Goal: Task Accomplishment & Management: Manage account settings

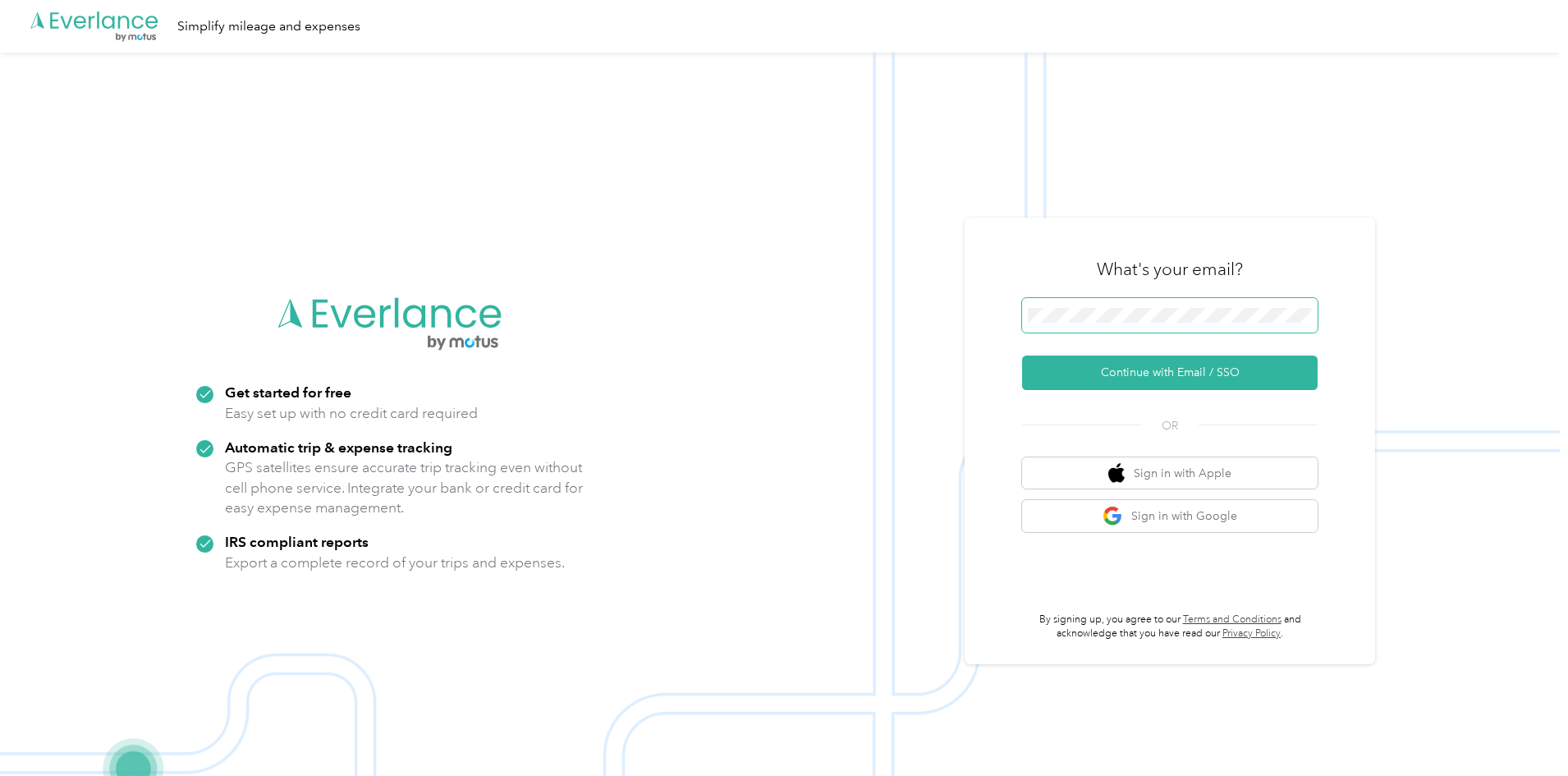
click at [1117, 307] on span at bounding box center [1169, 314] width 296 height 35
click at [1144, 330] on span at bounding box center [1169, 314] width 296 height 35
click at [1158, 369] on button "Continue with Email / SSO" at bounding box center [1169, 372] width 296 height 35
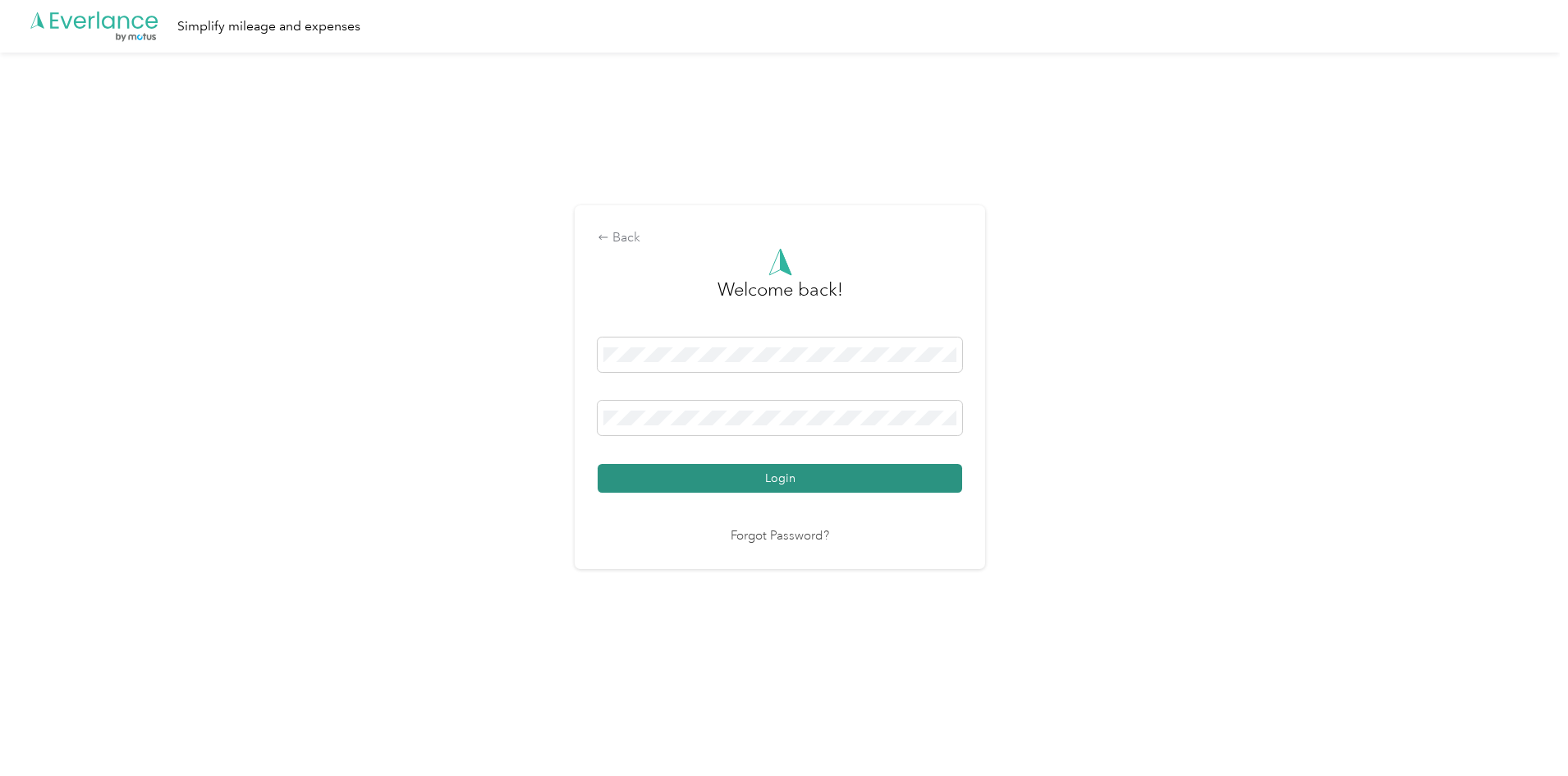
click at [756, 479] on button "Login" at bounding box center [779, 477] width 364 height 28
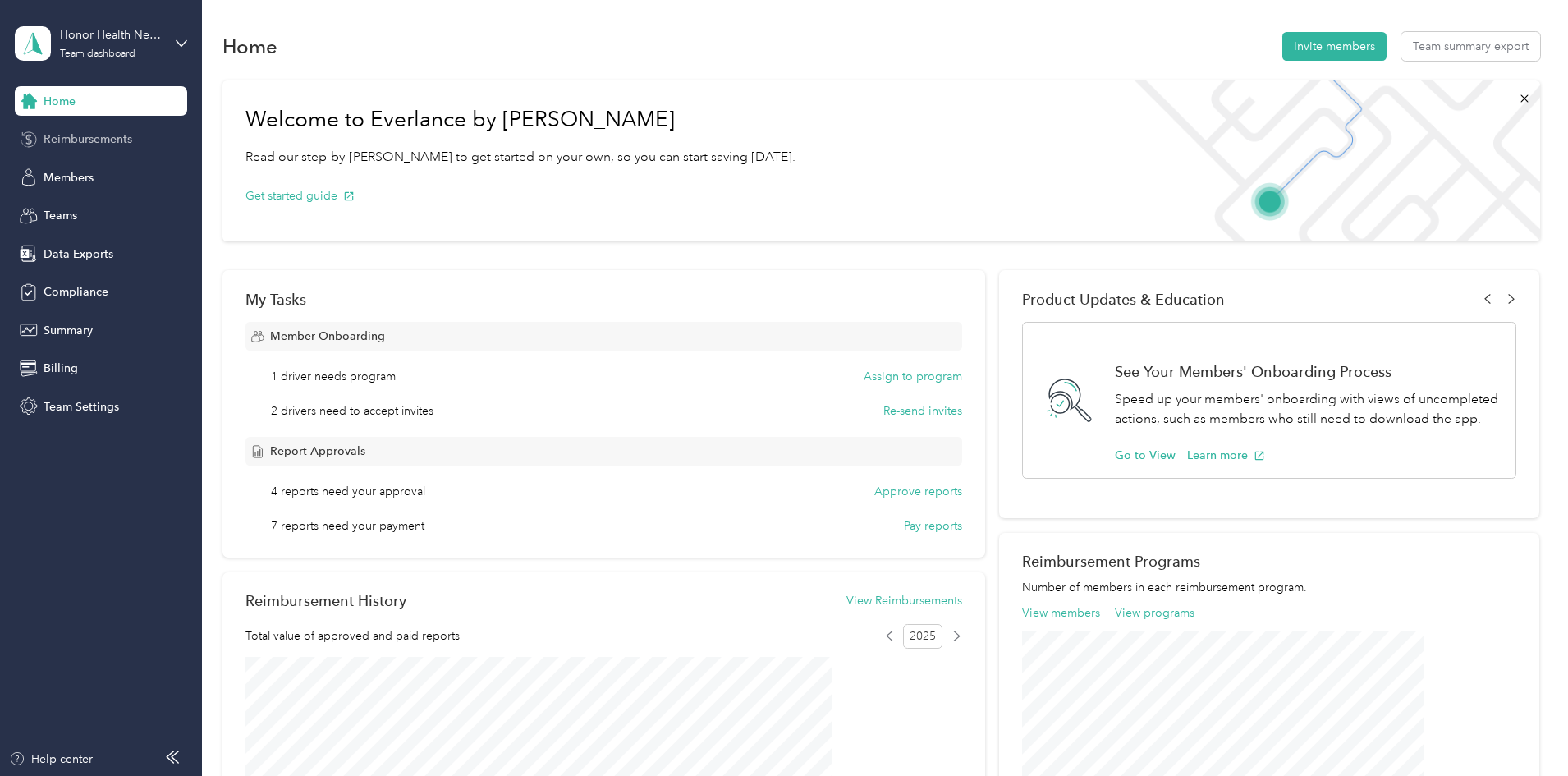
click at [94, 137] on span "Reimbursements" at bounding box center [88, 138] width 89 height 17
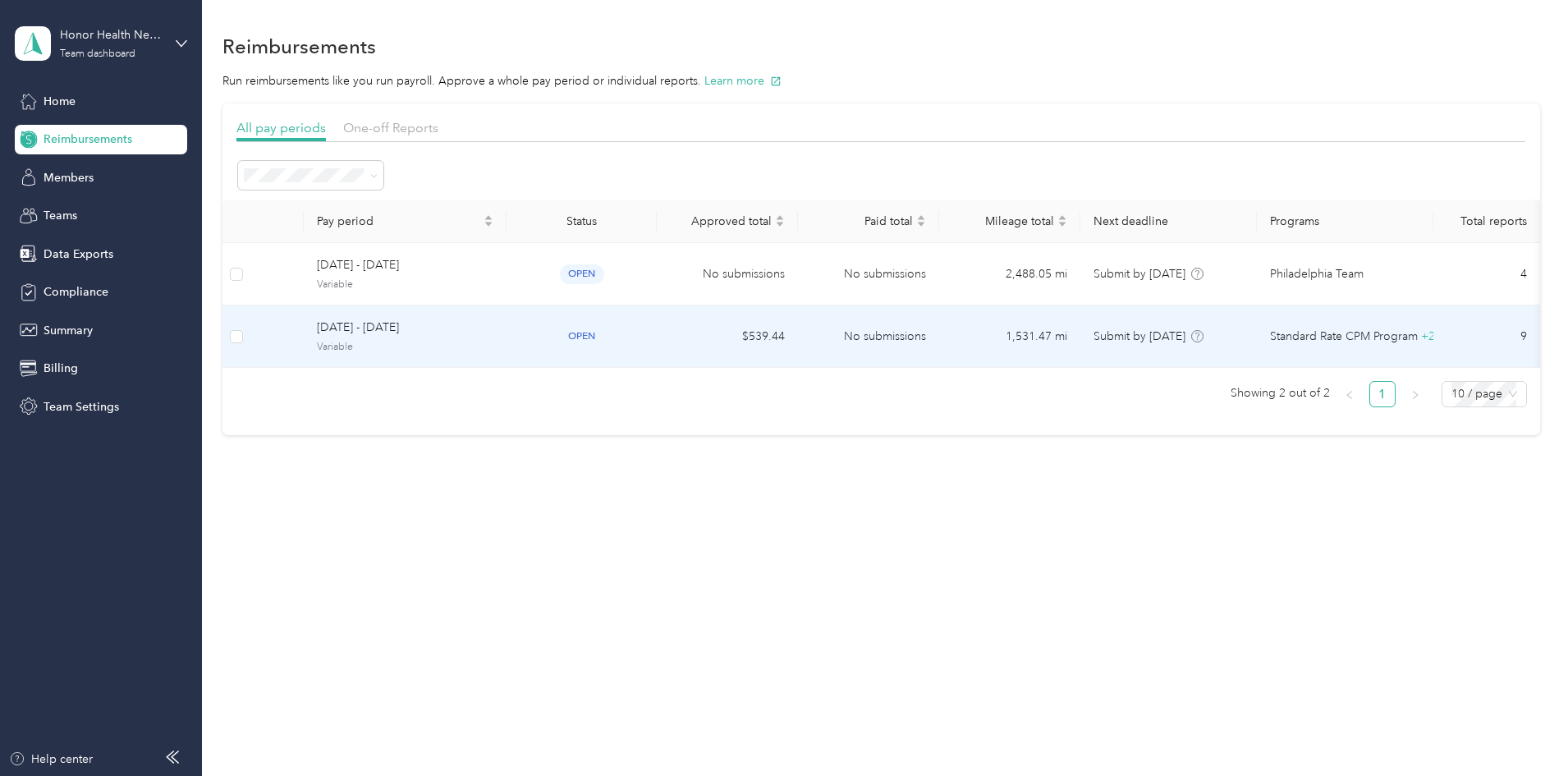
click at [454, 329] on span "[DATE] - [DATE]" at bounding box center [405, 327] width 176 height 18
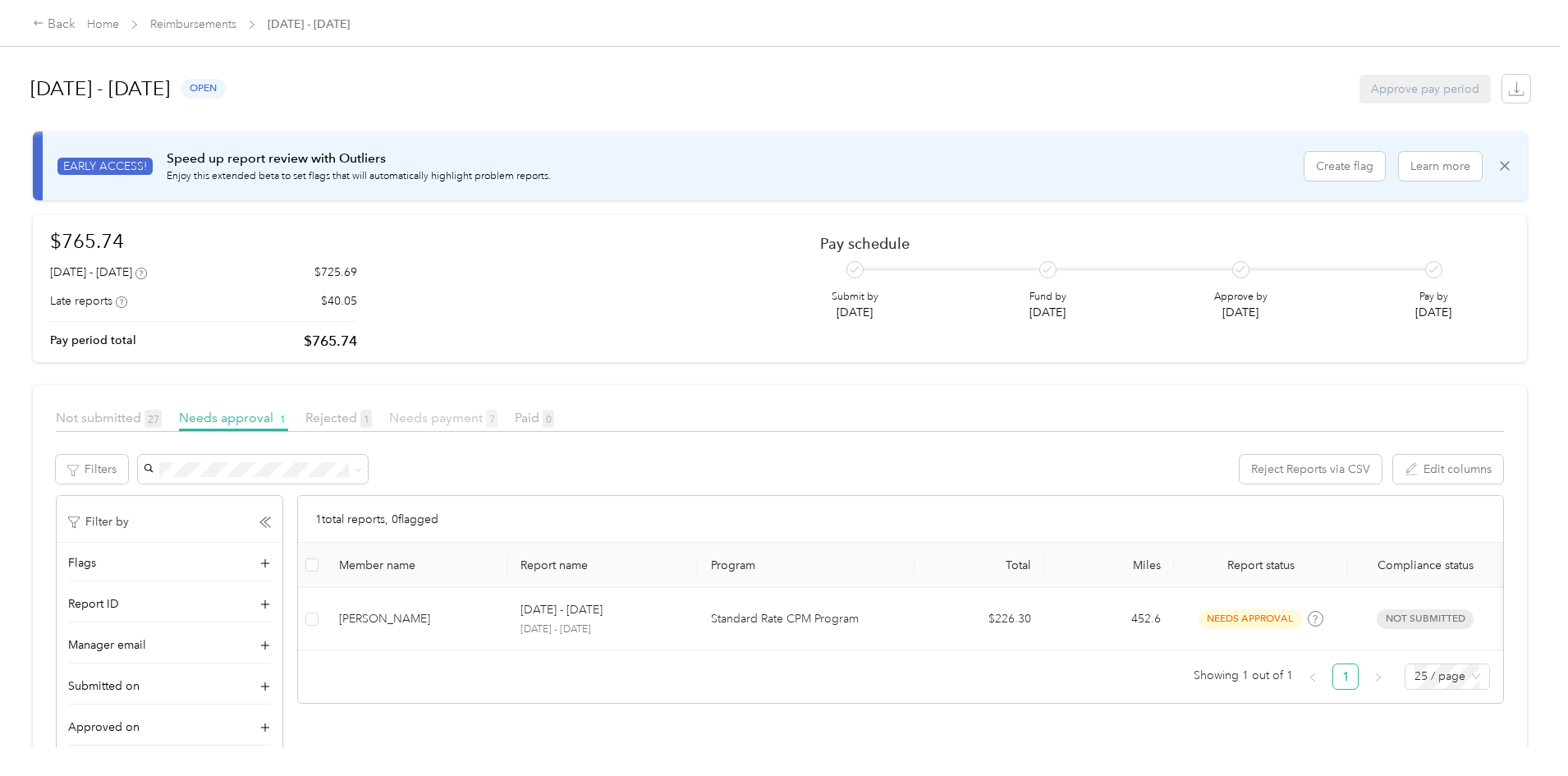
click at [497, 421] on span "Needs payment 7" at bounding box center [443, 417] width 108 height 16
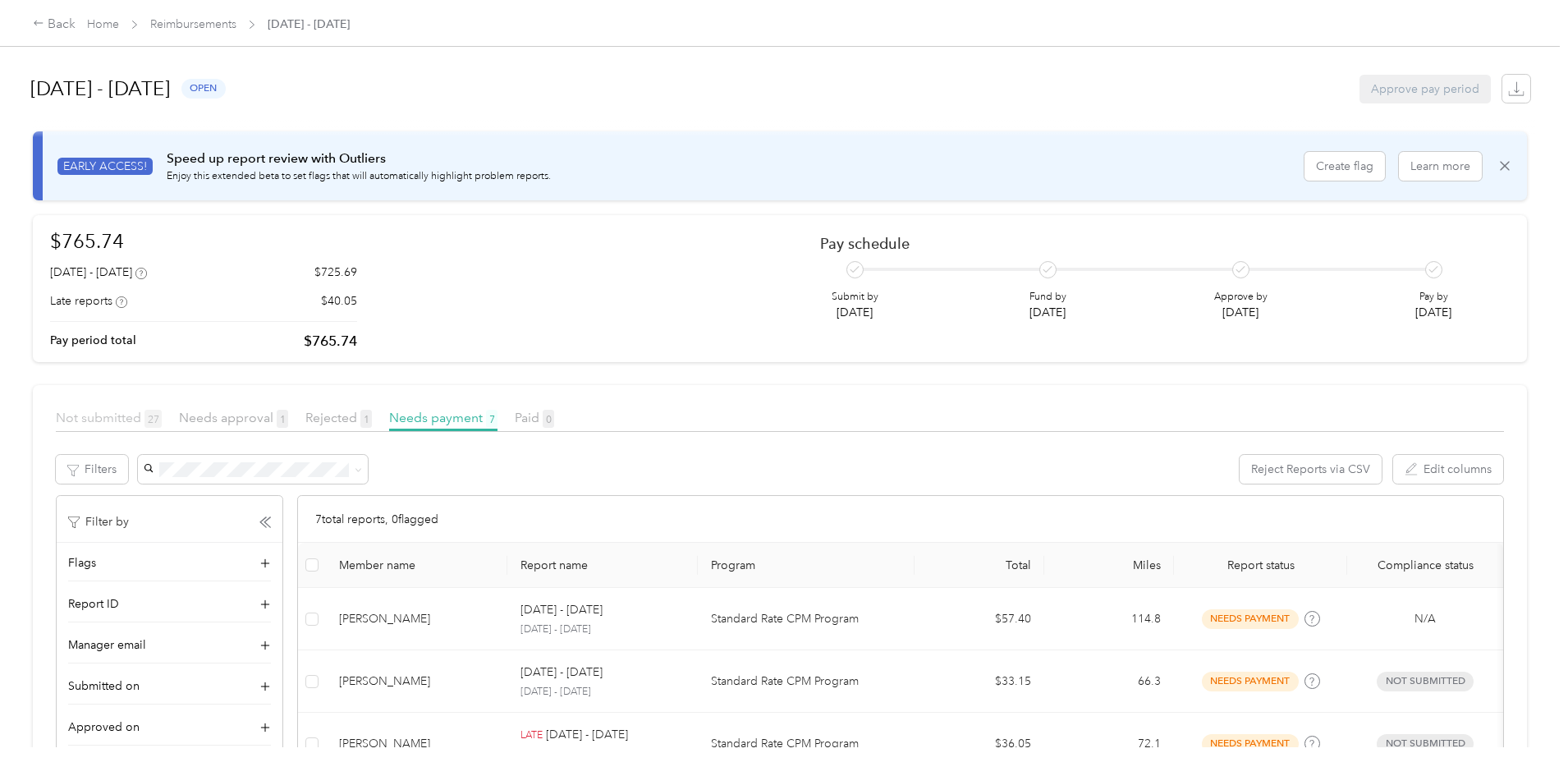
click at [162, 419] on span "Not submitted 27" at bounding box center [109, 417] width 106 height 16
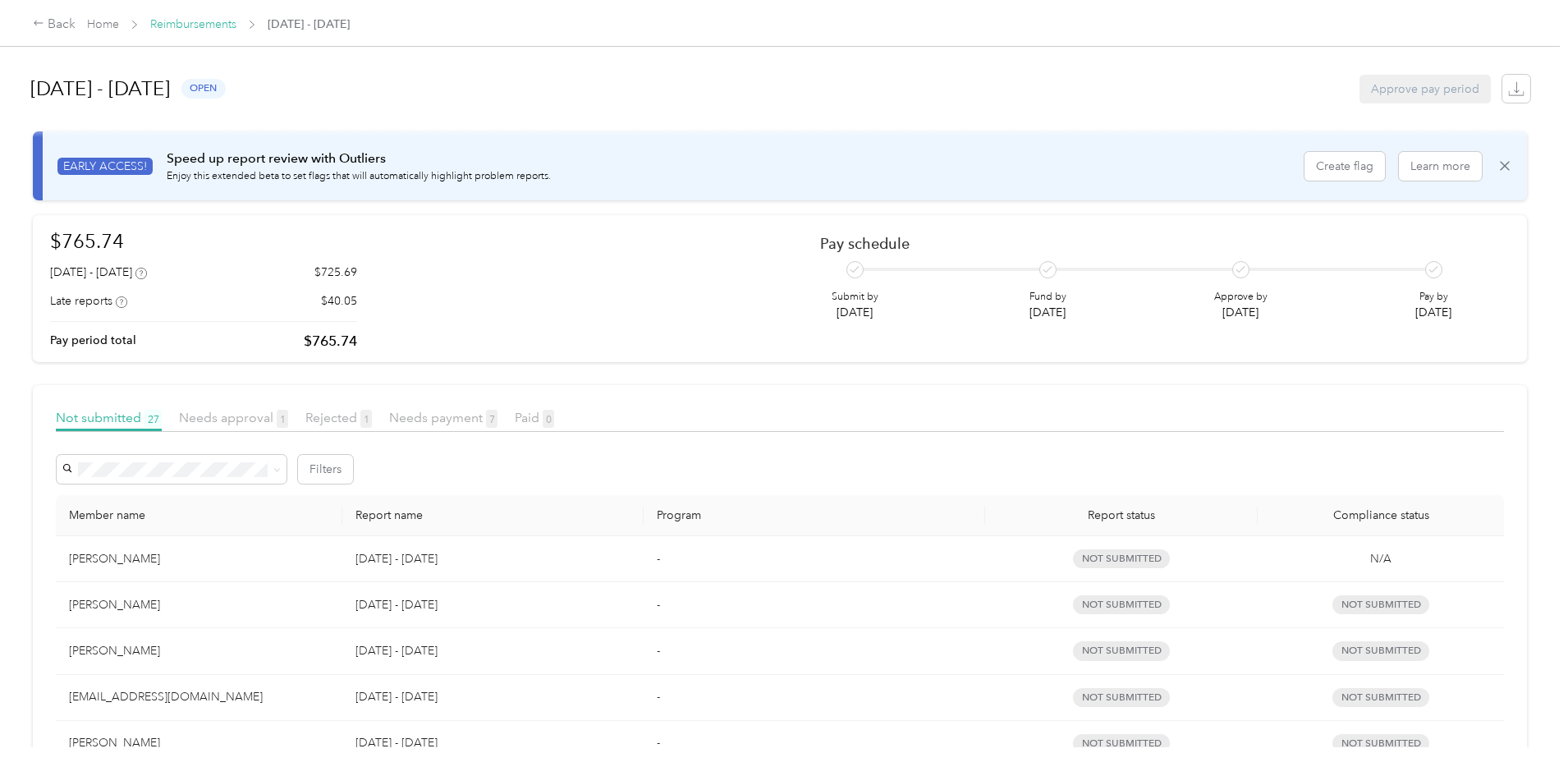
click at [237, 21] on link "Reimbursements" at bounding box center [193, 24] width 86 height 14
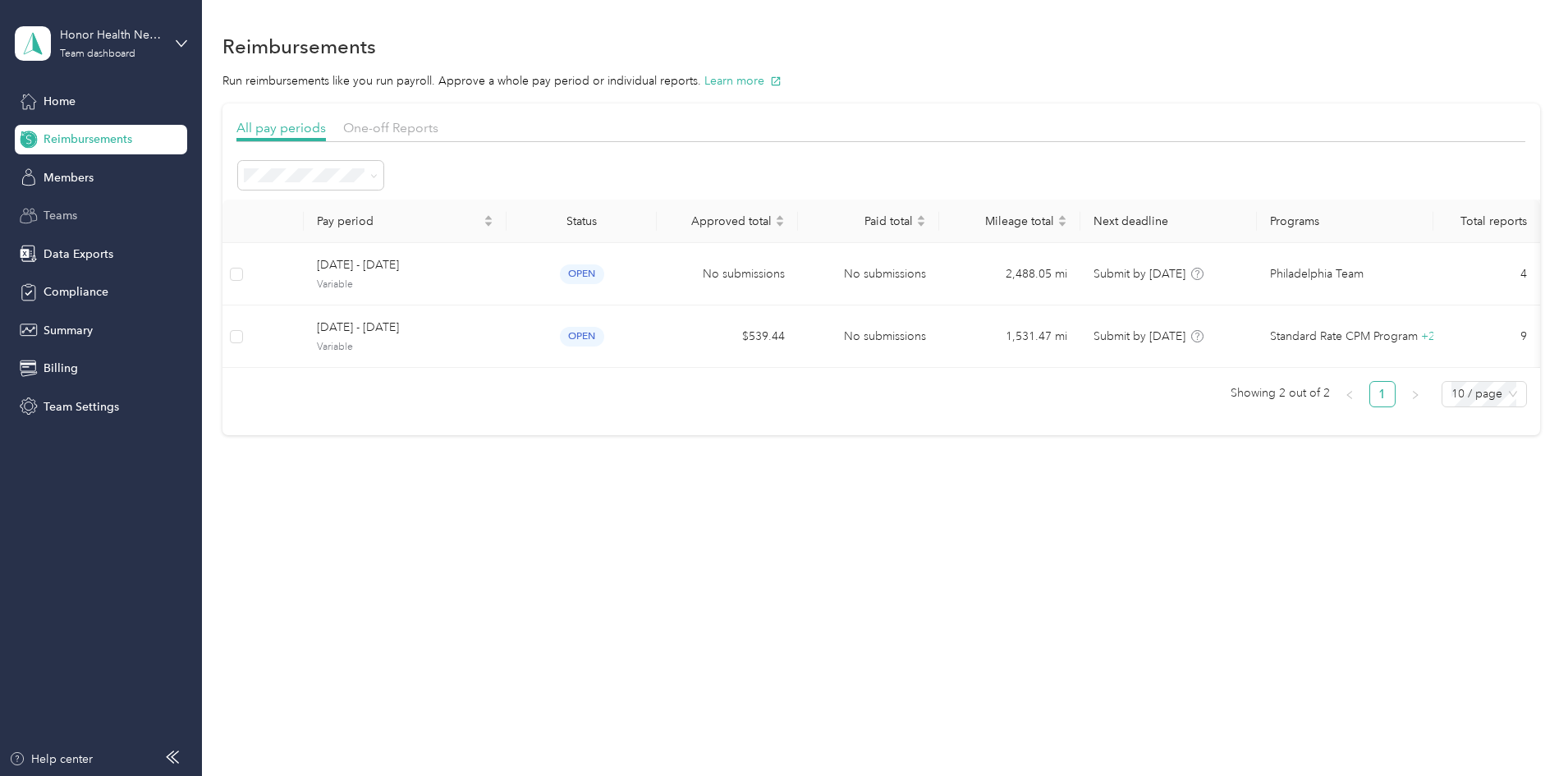
click at [63, 214] on span "Teams" at bounding box center [60, 214] width 34 height 17
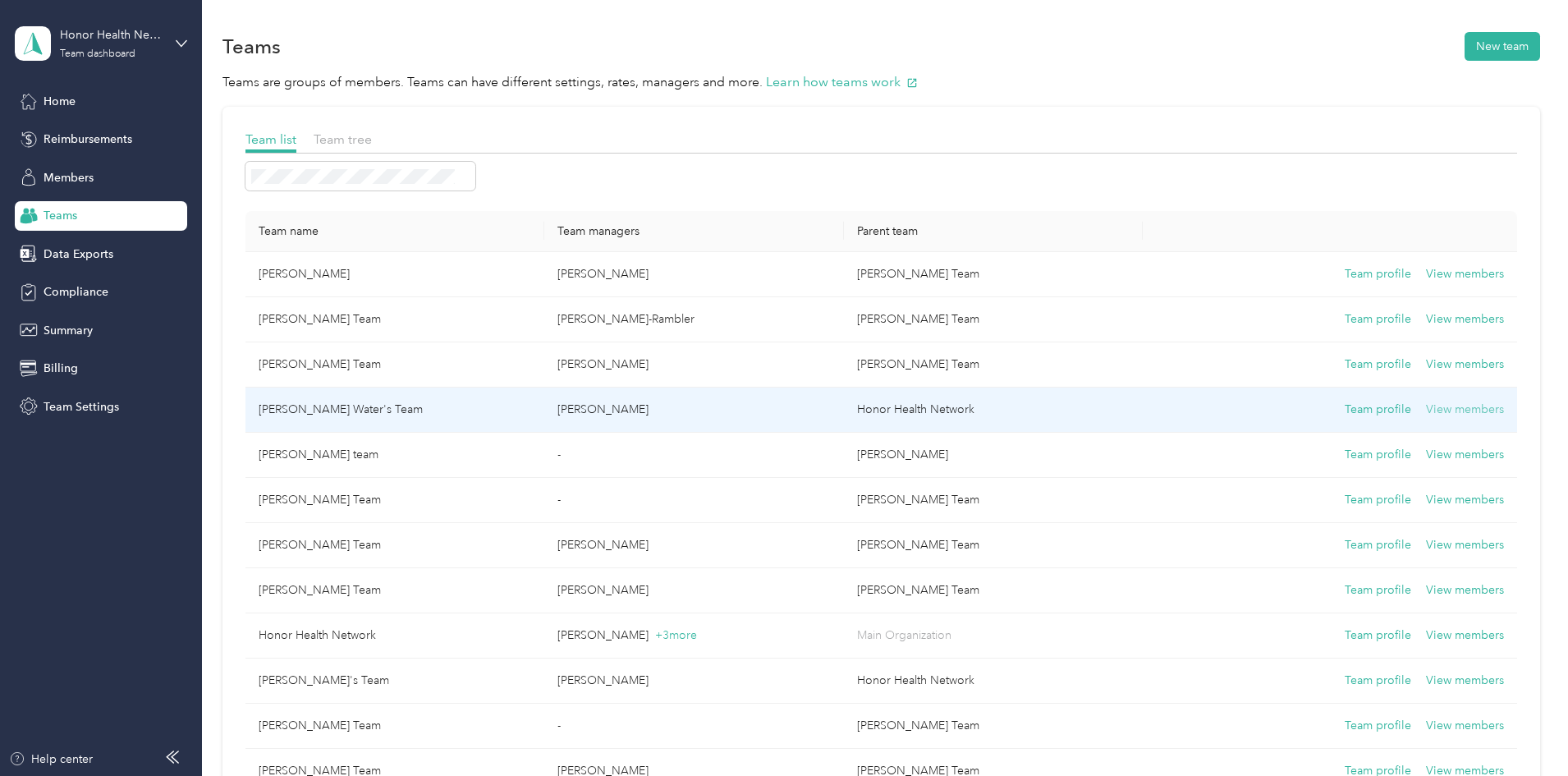
click at [1425, 414] on button "View members" at bounding box center [1464, 409] width 78 height 18
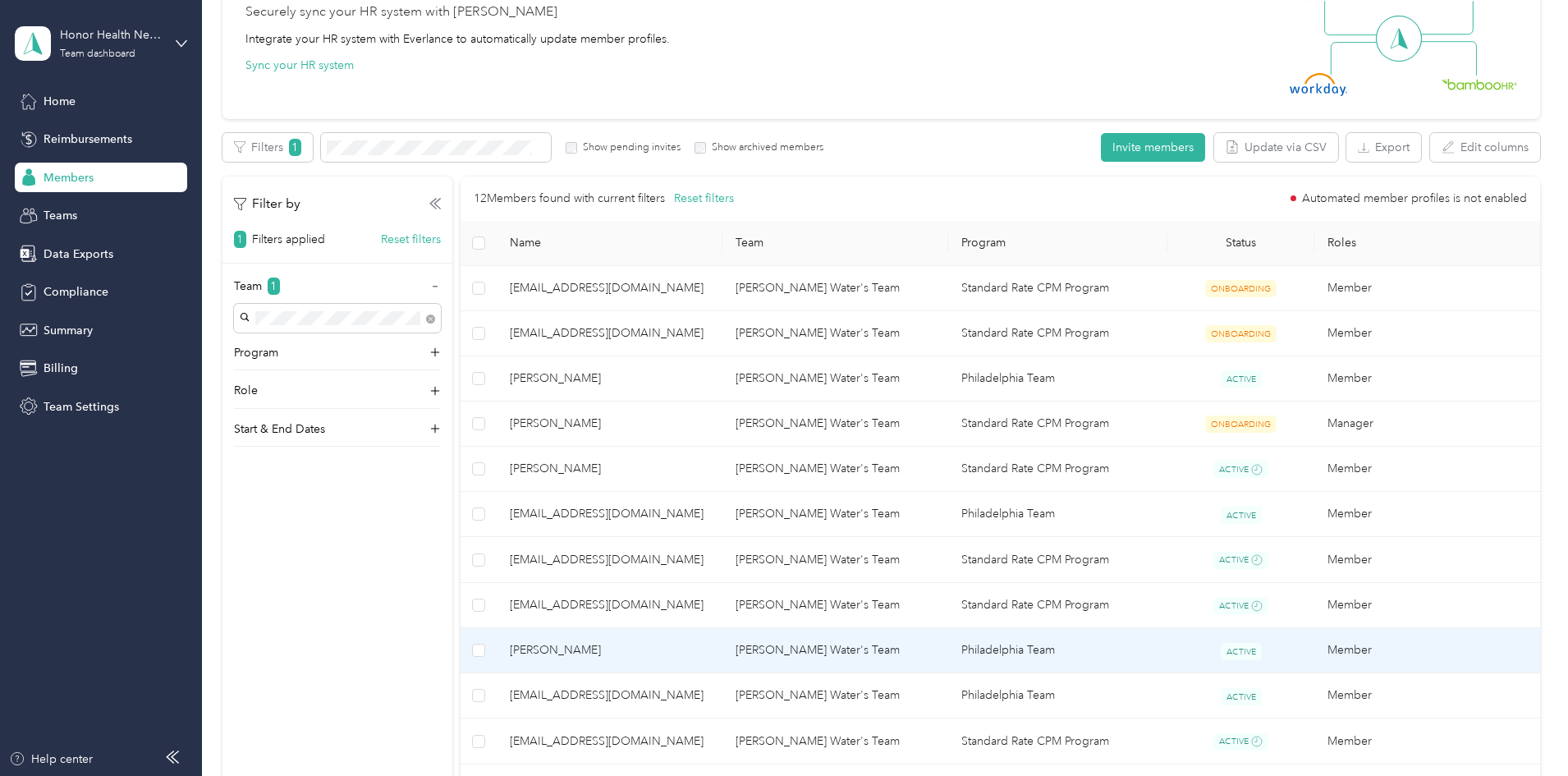
scroll to position [164, 0]
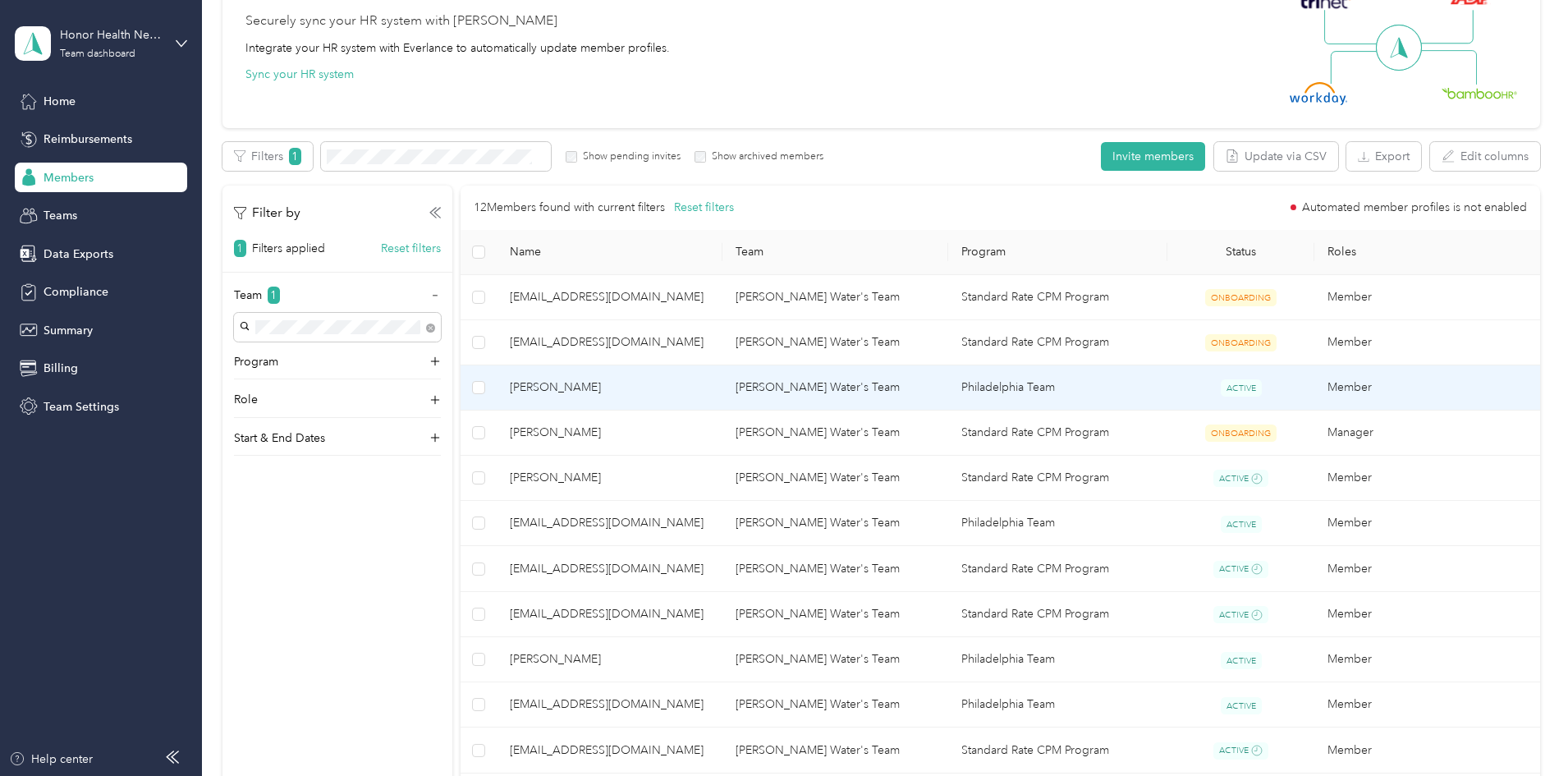
click at [1221, 384] on span "ACTIVE" at bounding box center [1241, 387] width 41 height 17
click at [1050, 381] on td "Philadelphia Team" at bounding box center [1058, 387] width 220 height 45
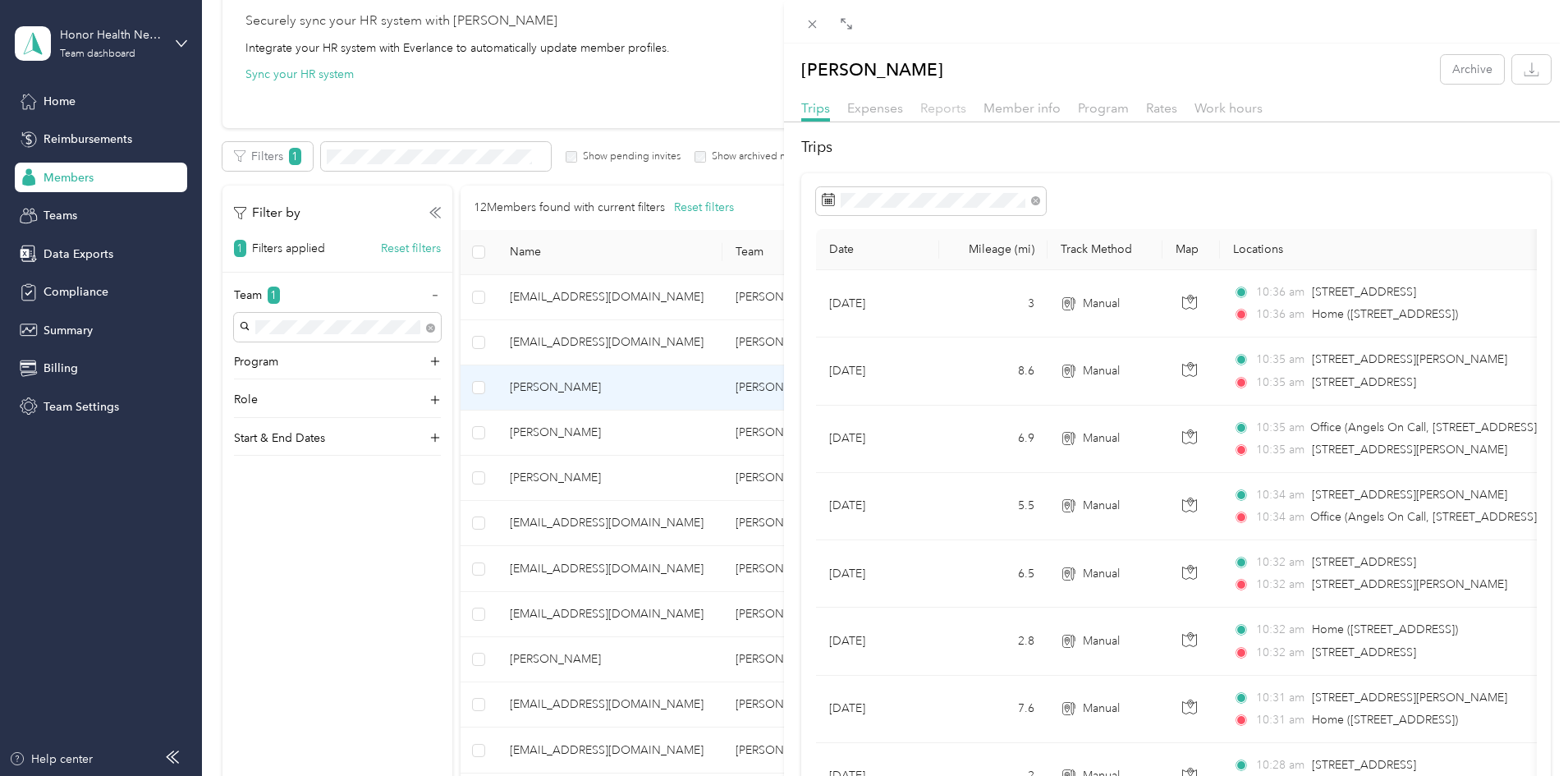
click at [939, 111] on span "Reports" at bounding box center [943, 108] width 46 height 16
